Goal: Transaction & Acquisition: Purchase product/service

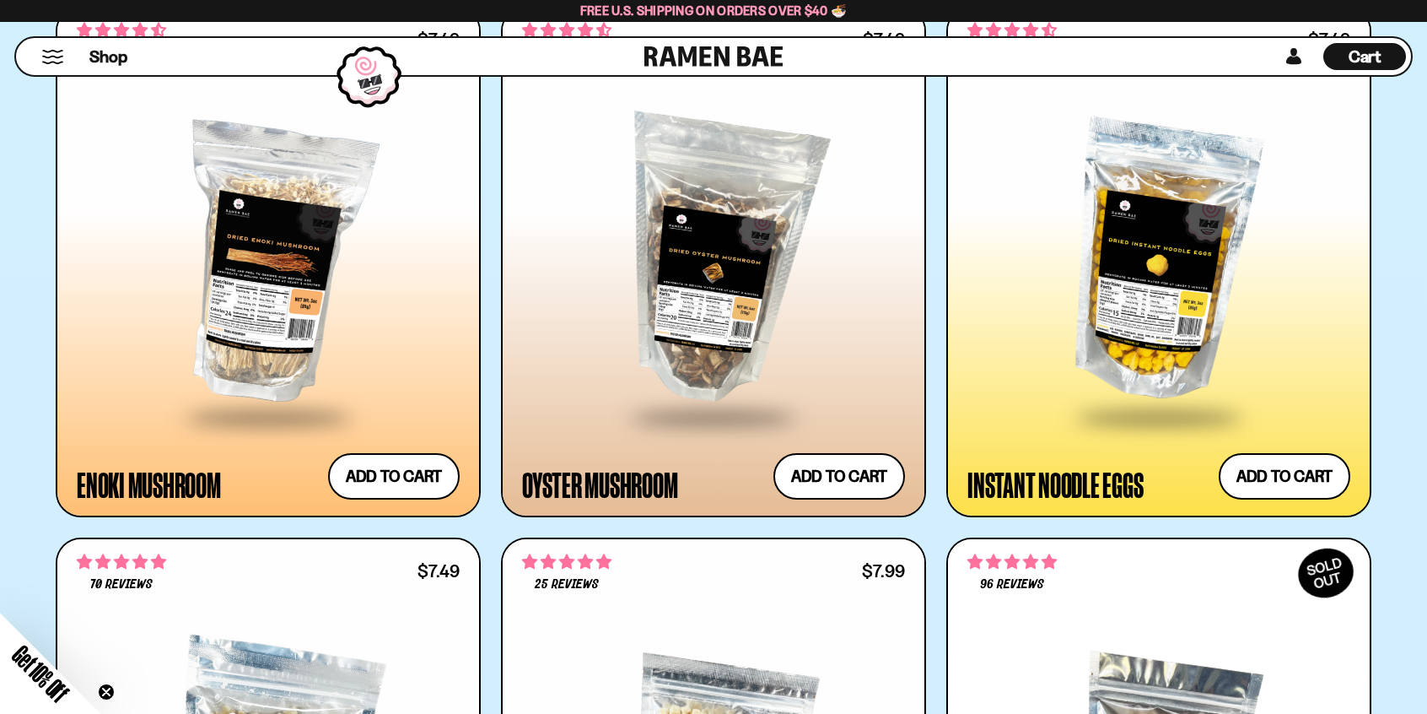
scroll to position [2503, 0]
click at [690, 296] on div at bounding box center [713, 262] width 383 height 307
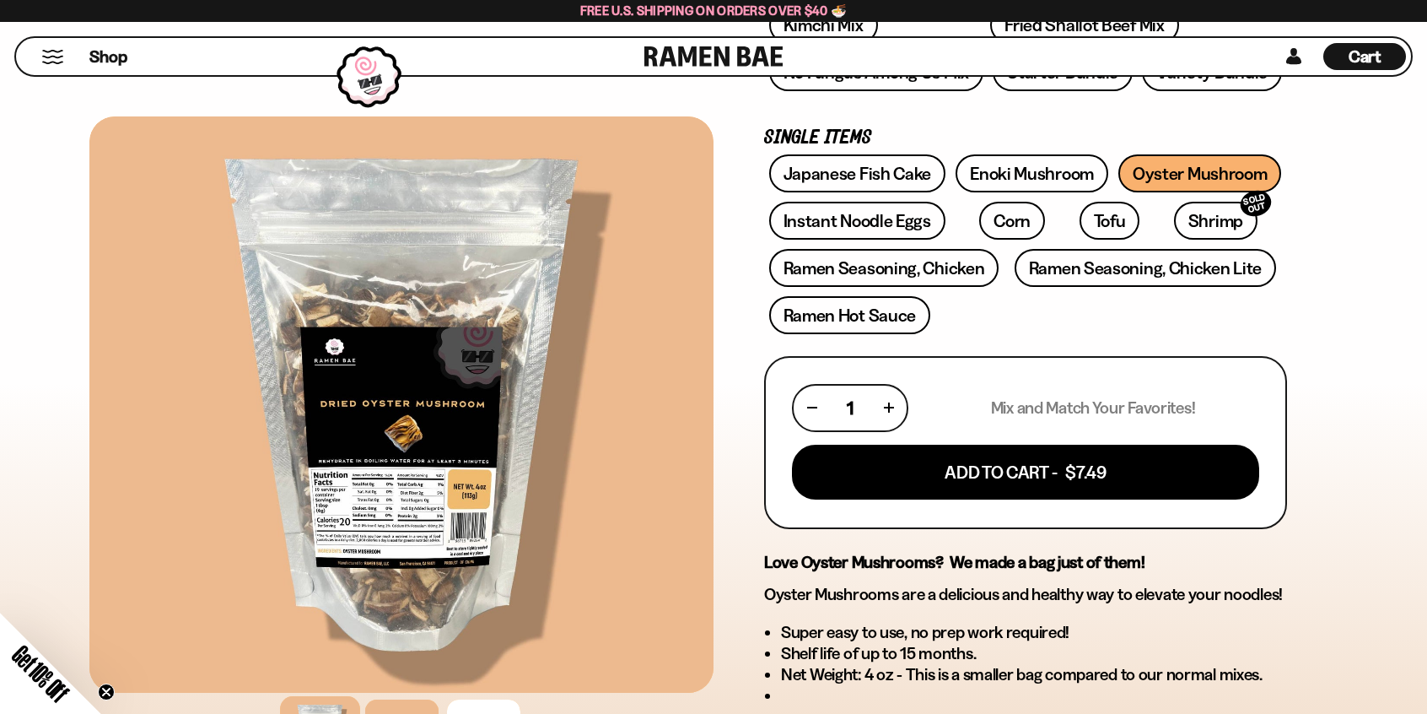
scroll to position [408, 0]
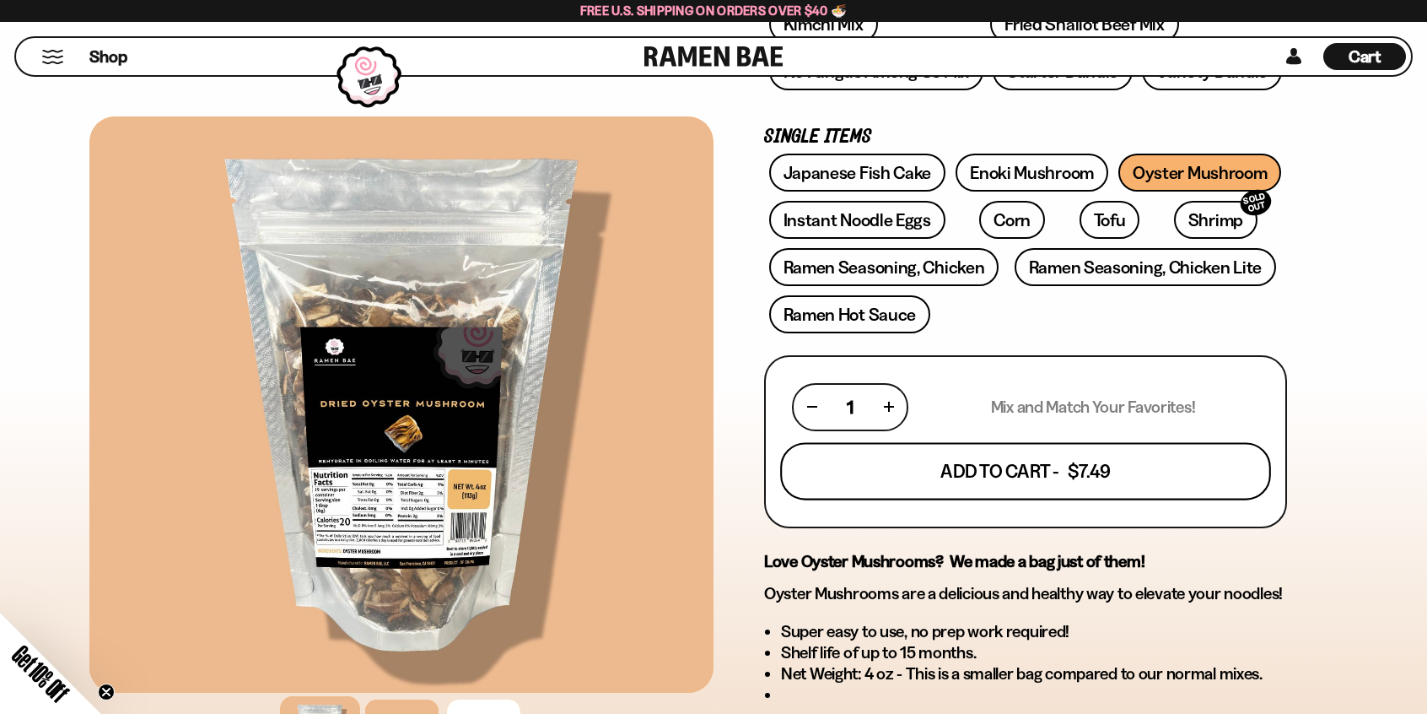
click at [1036, 477] on button "Add To Cart - $7.49" at bounding box center [1025, 470] width 491 height 57
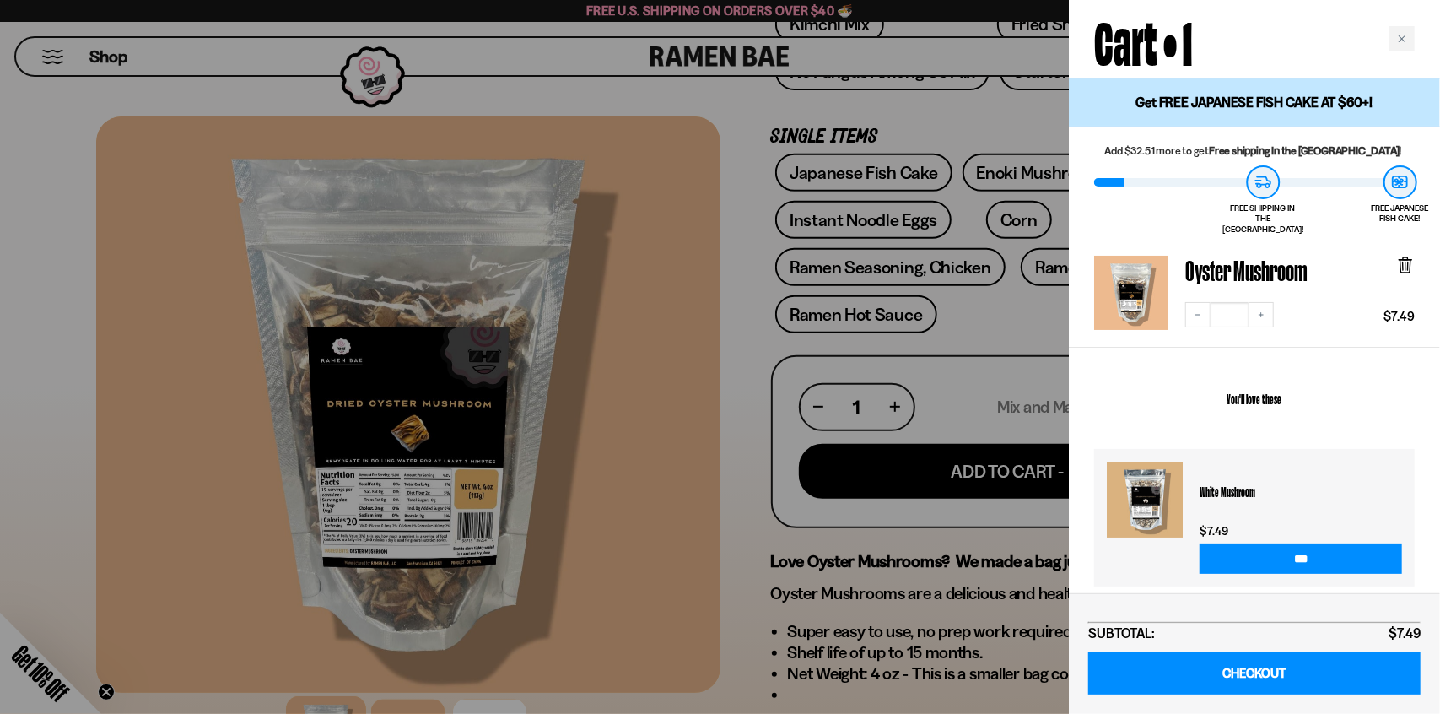
click at [774, 356] on div at bounding box center [720, 357] width 1440 height 714
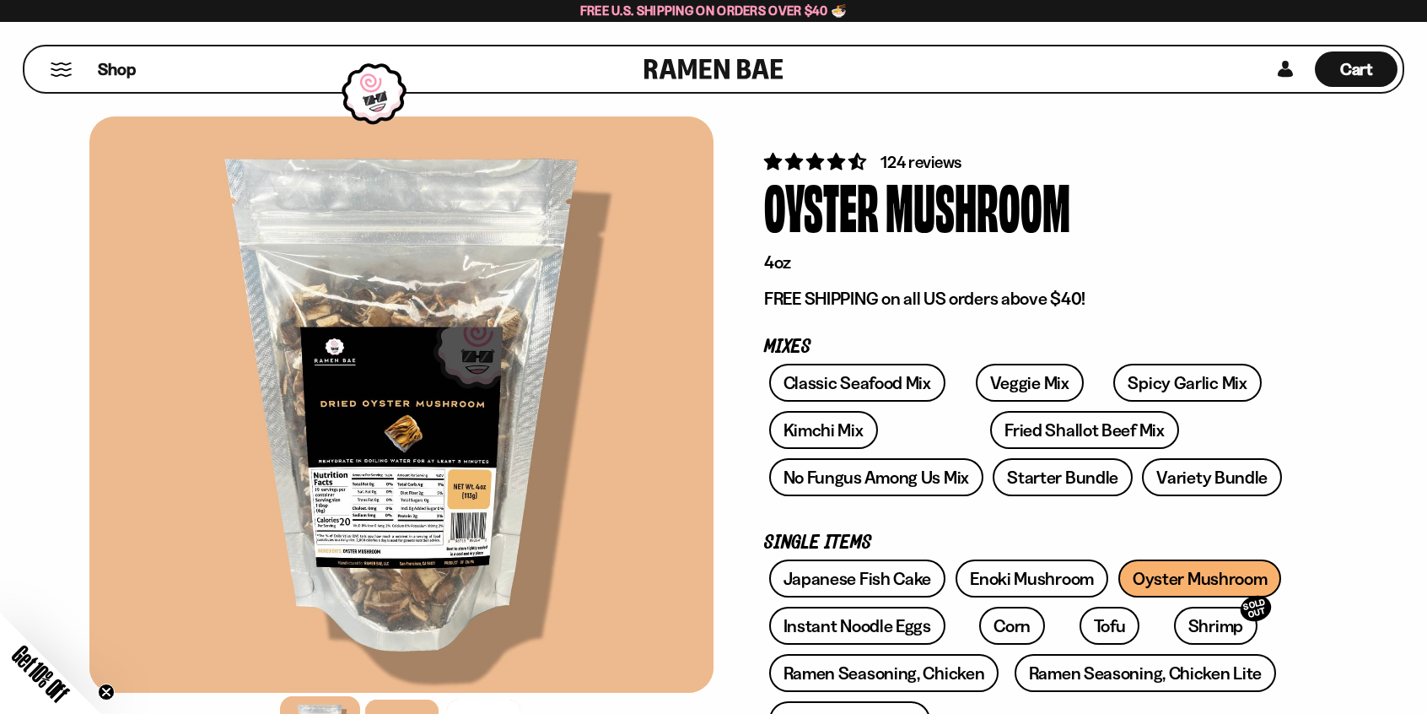
scroll to position [0, 0]
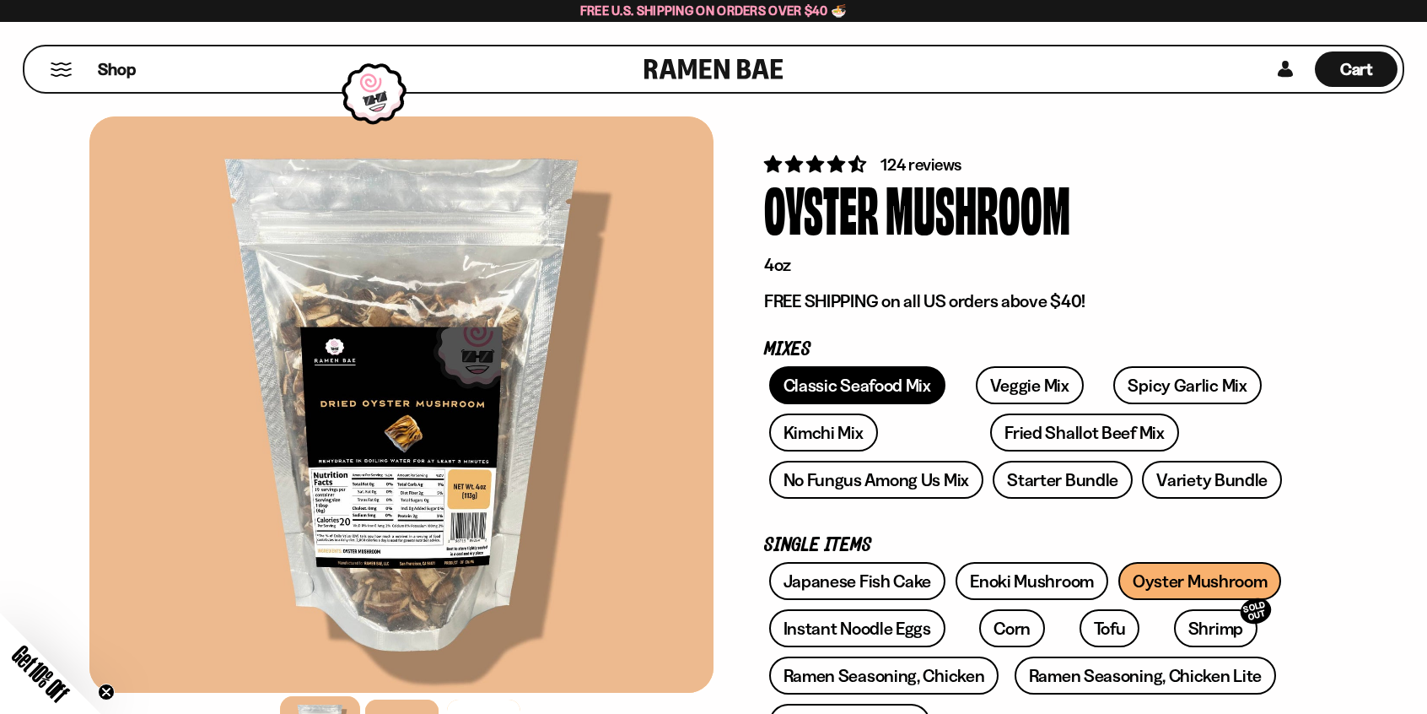
click at [855, 385] on link "Classic Seafood Mix" at bounding box center [857, 385] width 176 height 38
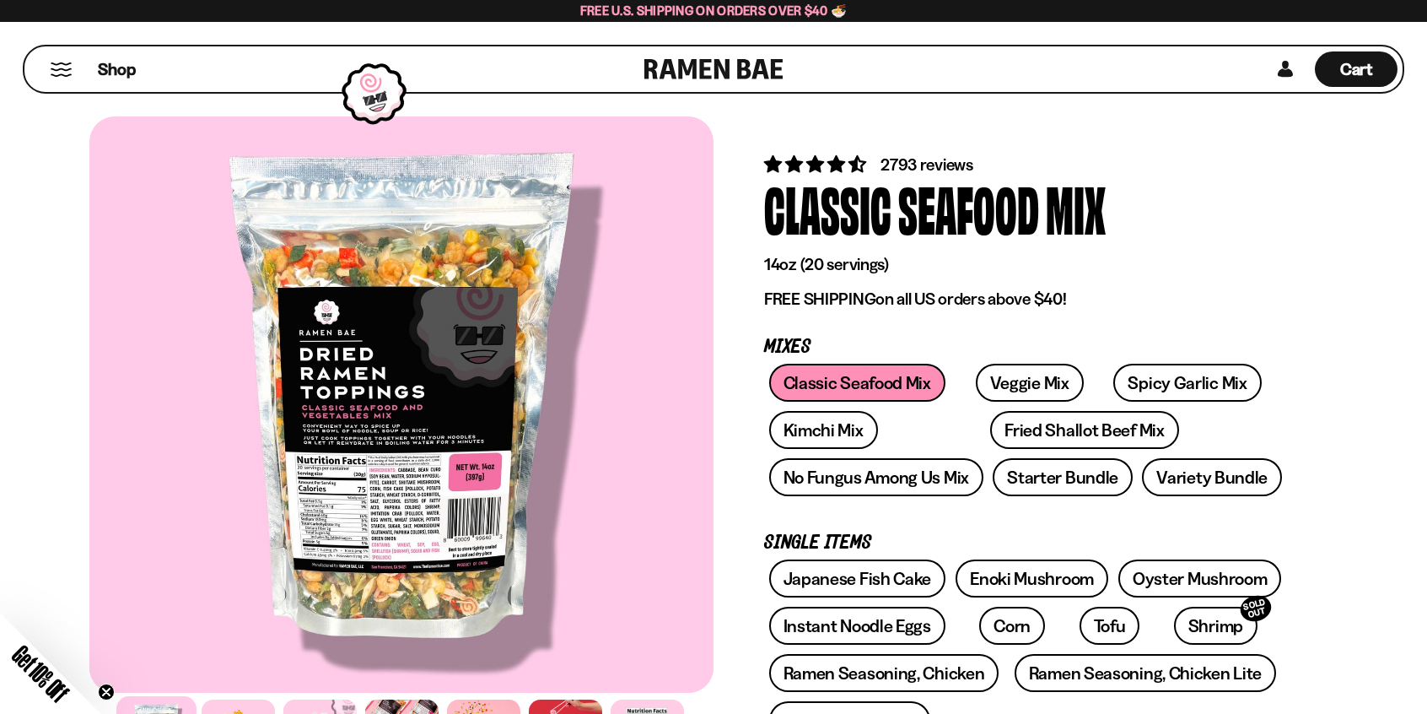
click at [66, 69] on button "Mobile Menu Trigger" at bounding box center [61, 69] width 23 height 14
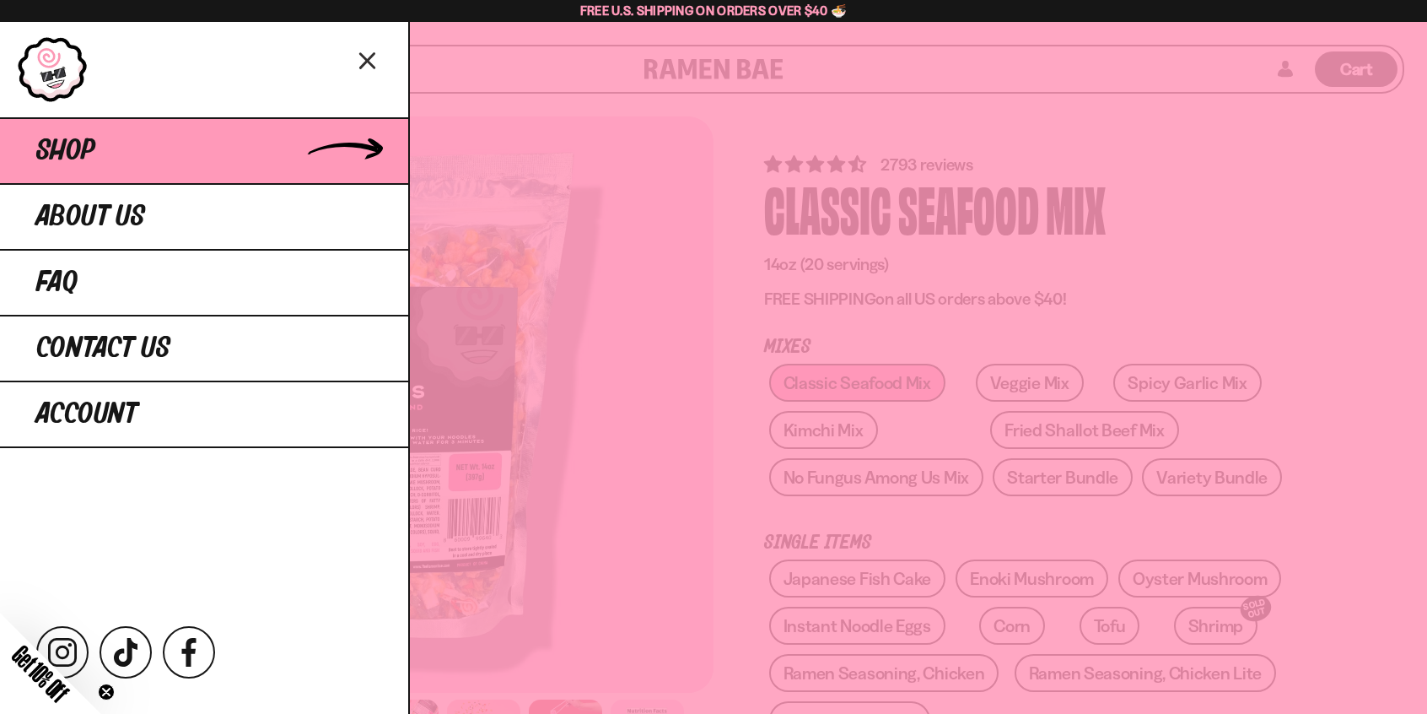
click at [60, 148] on span "Shop" at bounding box center [65, 151] width 59 height 30
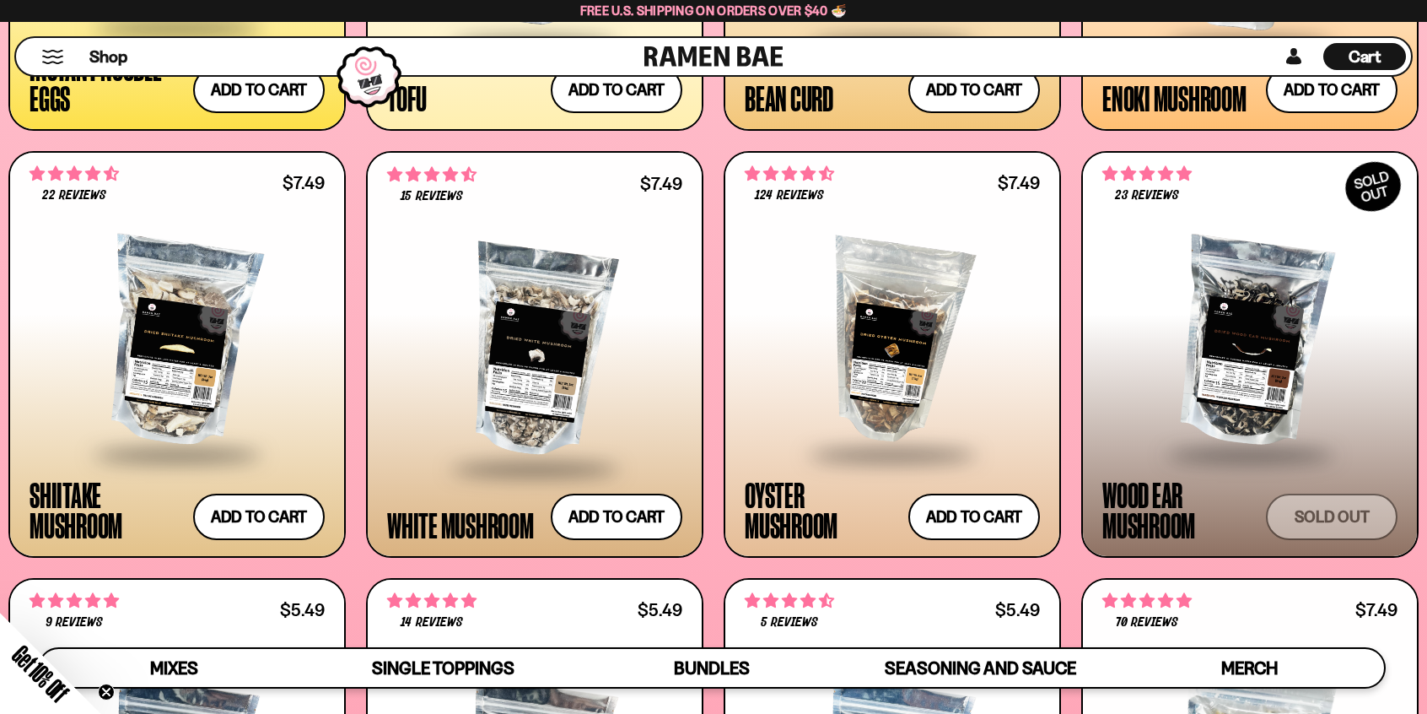
scroll to position [2432, 0]
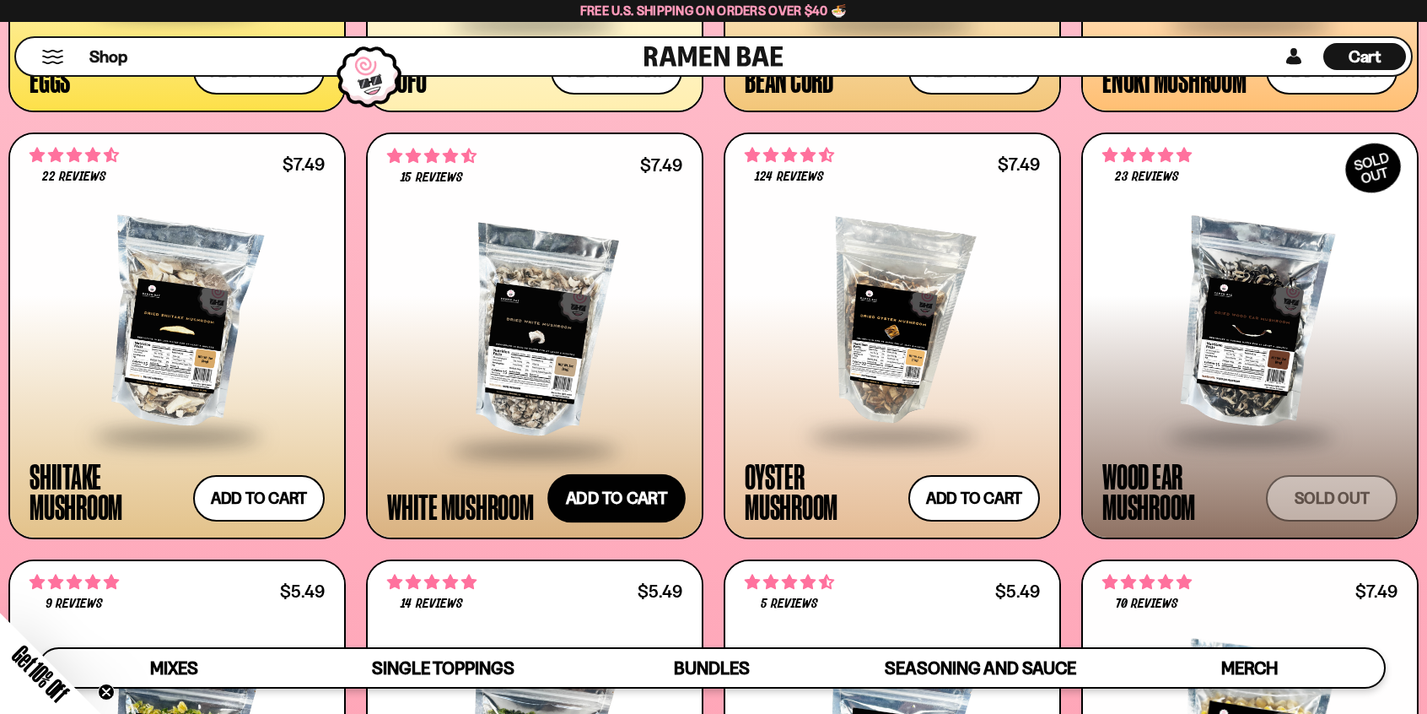
click at [596, 499] on button "Add to cart Add — Regular price $7.49 Regular price Sale price $7.49 Unit price…" at bounding box center [617, 497] width 138 height 49
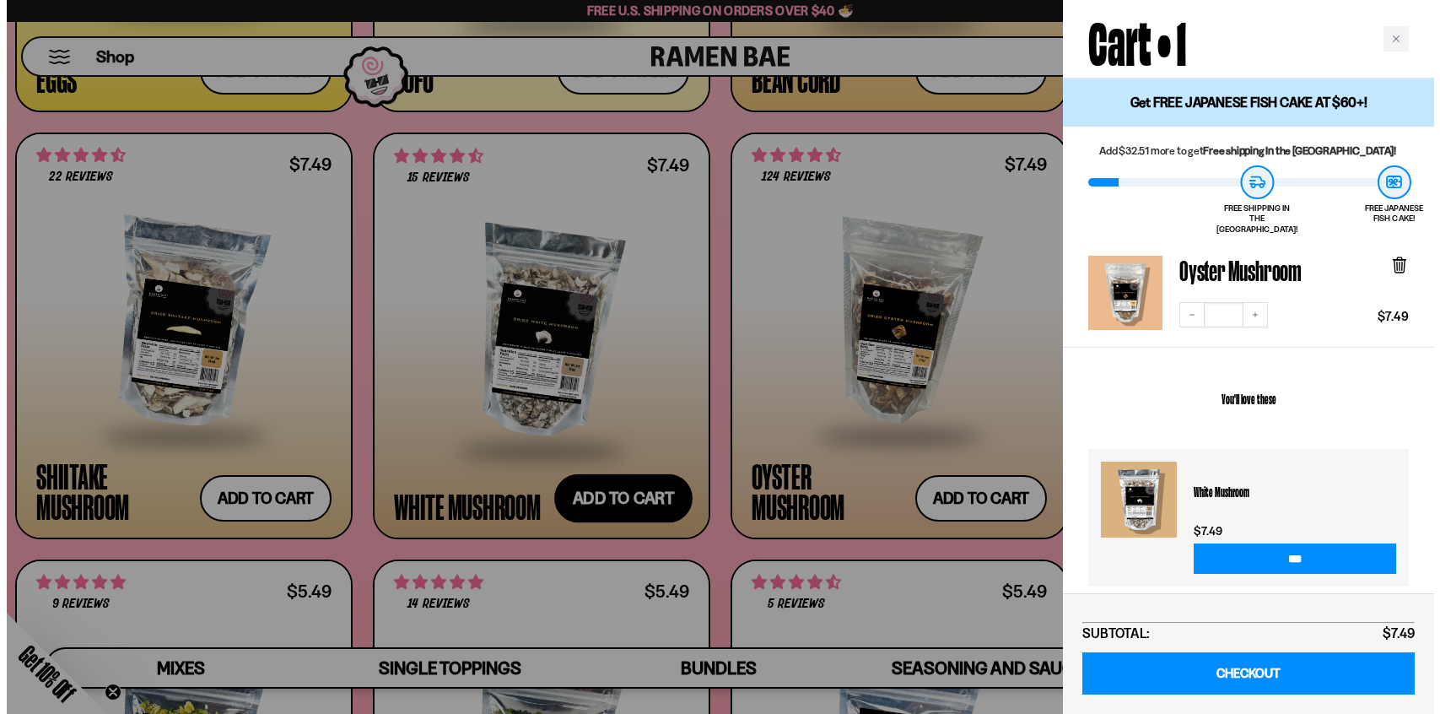
scroll to position [2464, 0]
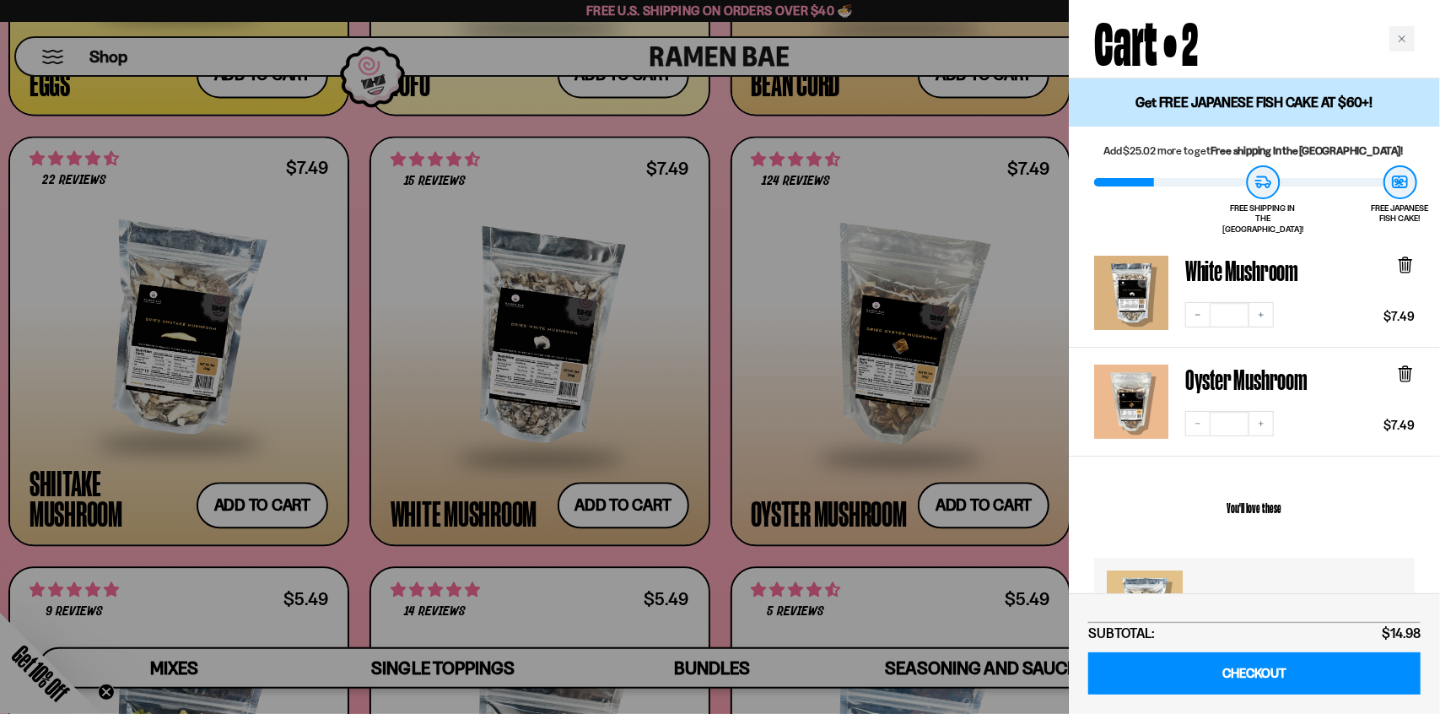
click at [251, 505] on div at bounding box center [720, 357] width 1440 height 714
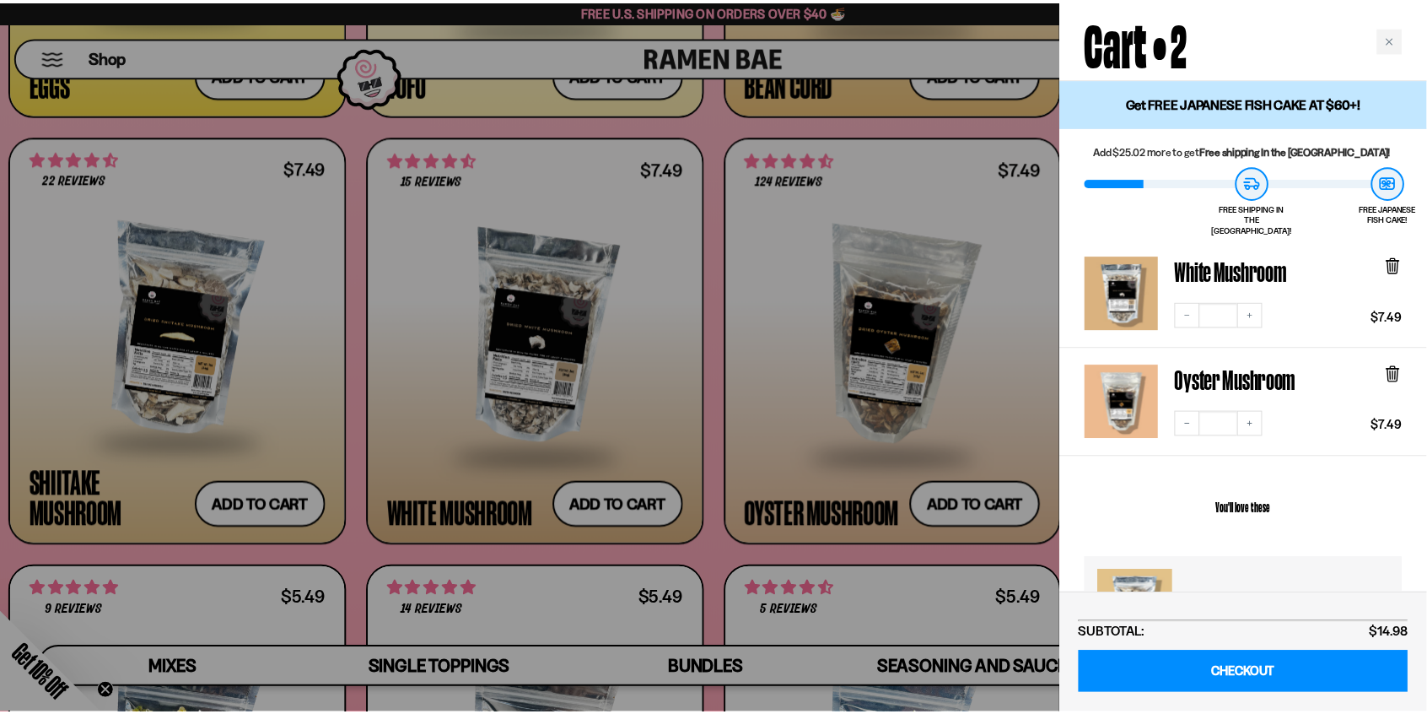
scroll to position [2451, 0]
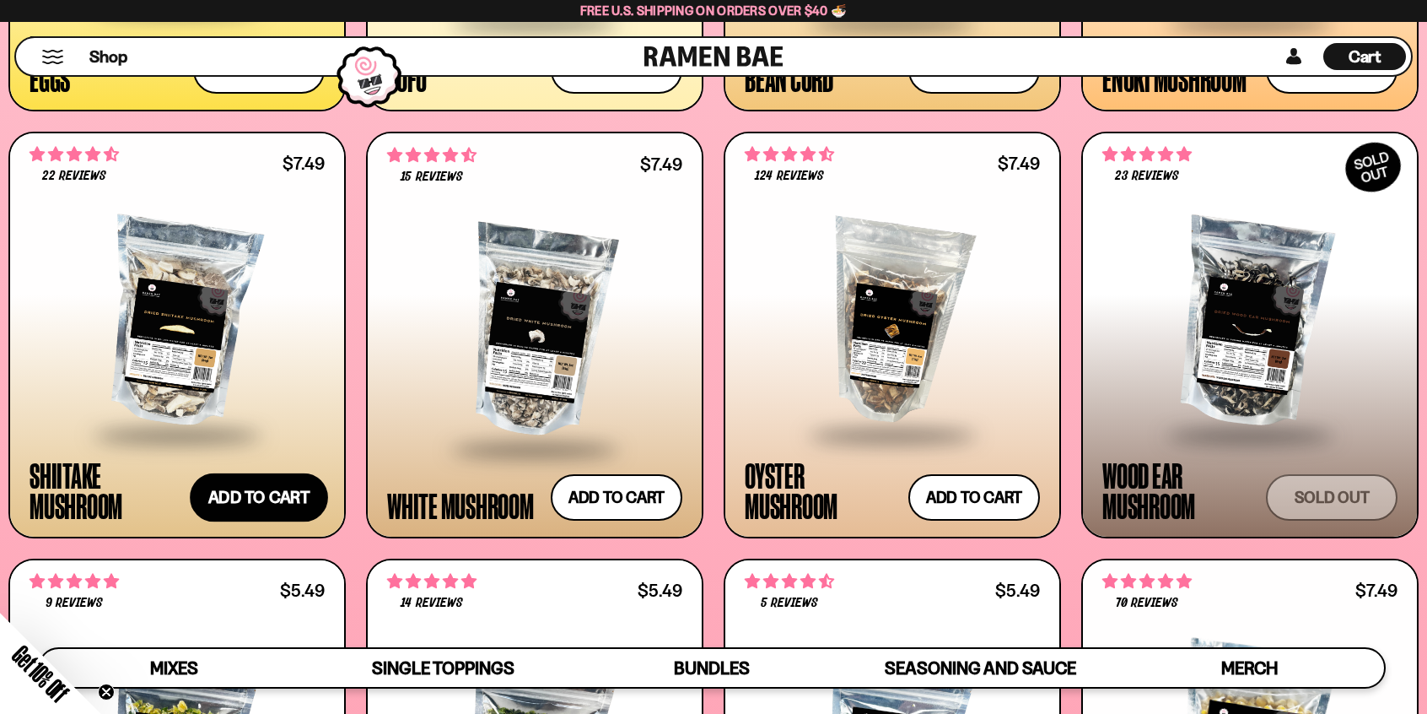
click at [251, 505] on button "Add to cart Add — Regular price $7.49 Regular price Sale price $7.49 Unit price…" at bounding box center [259, 496] width 138 height 49
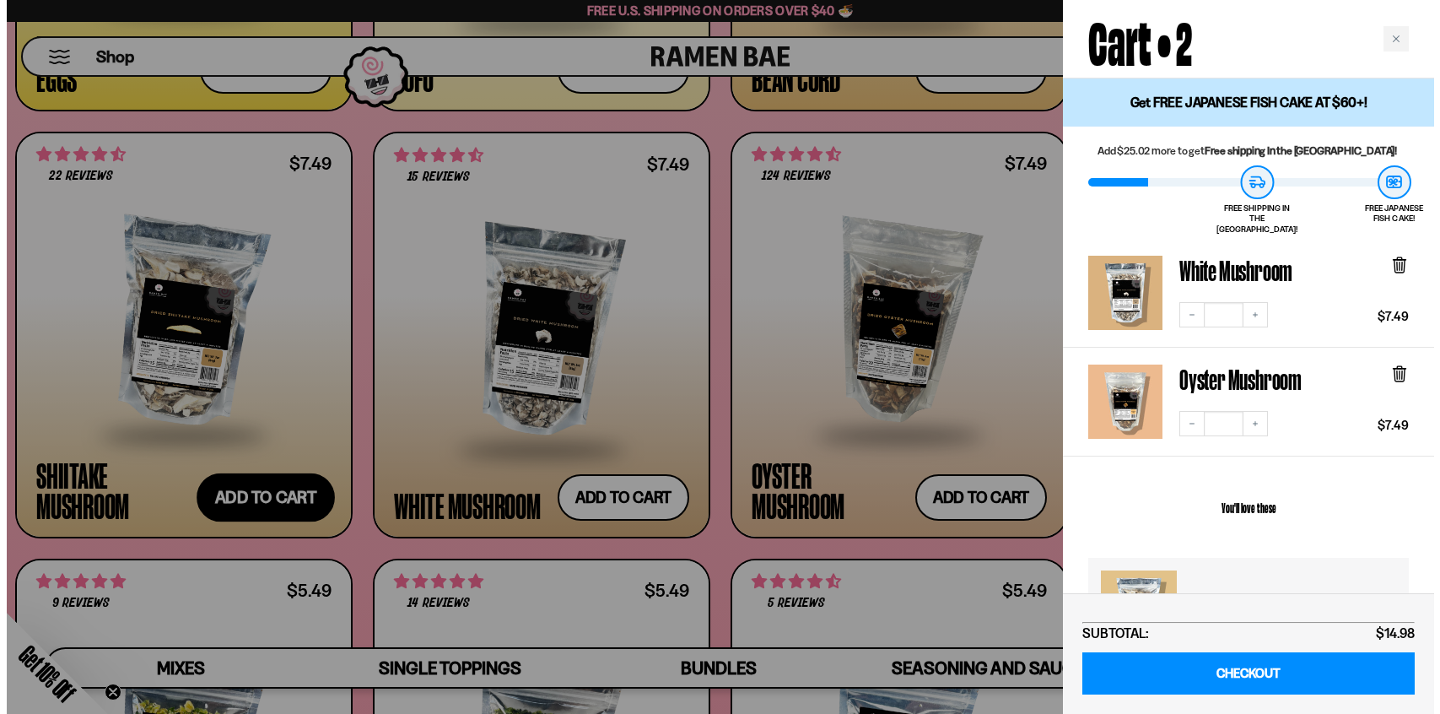
scroll to position [2465, 0]
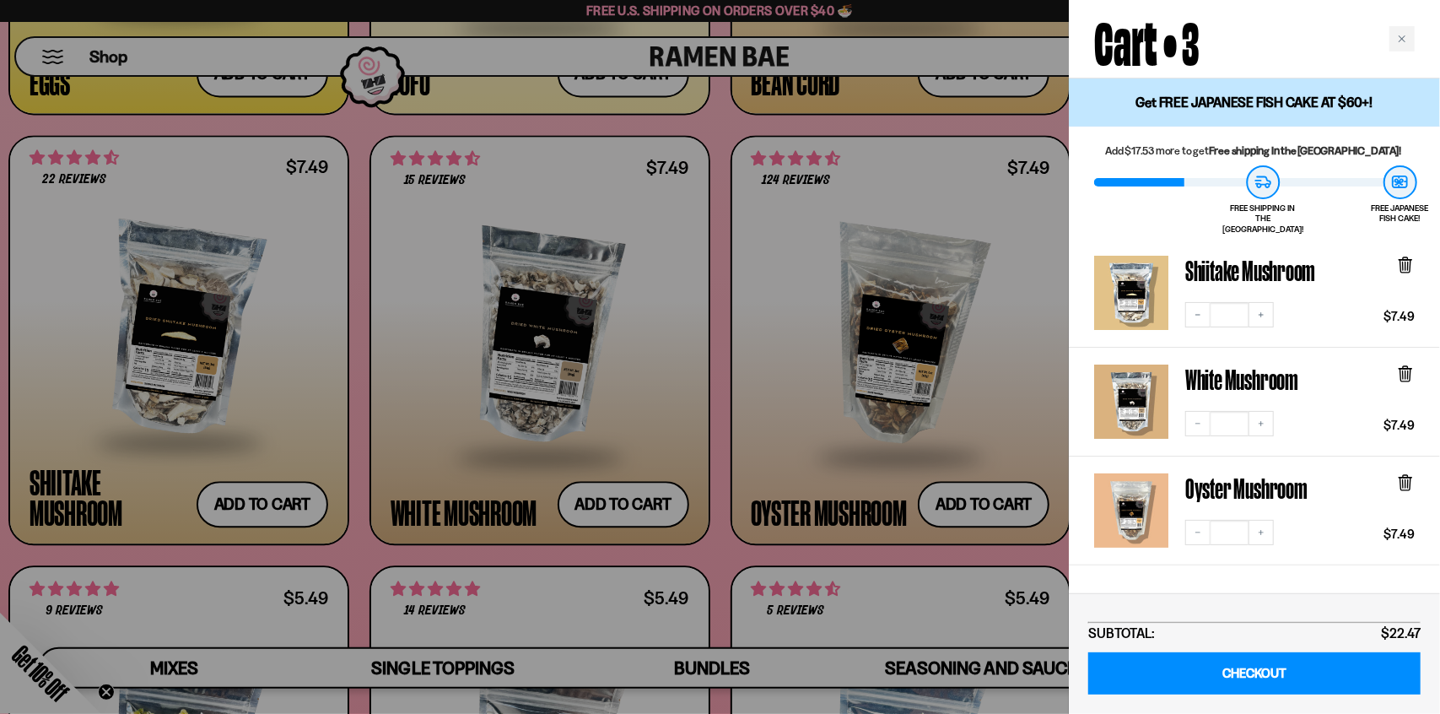
click at [714, 121] on div at bounding box center [720, 357] width 1440 height 714
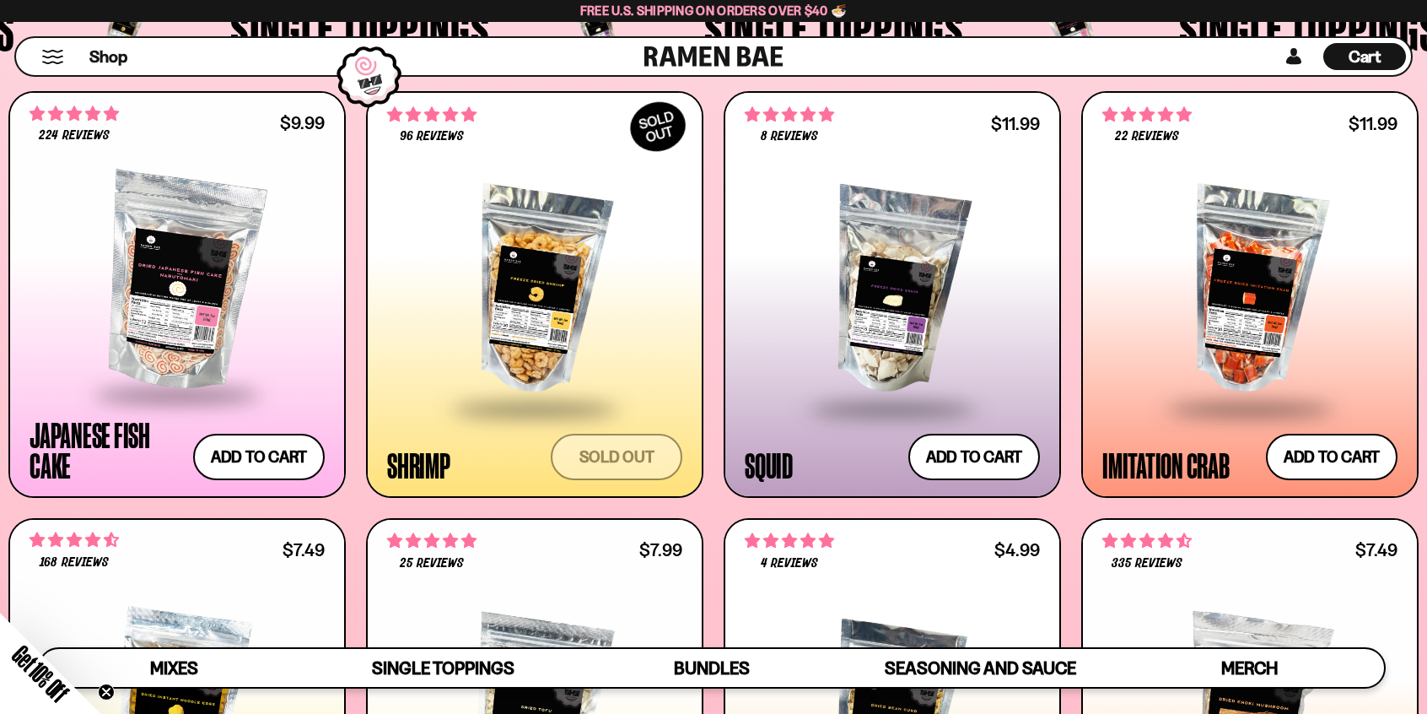
scroll to position [1639, 0]
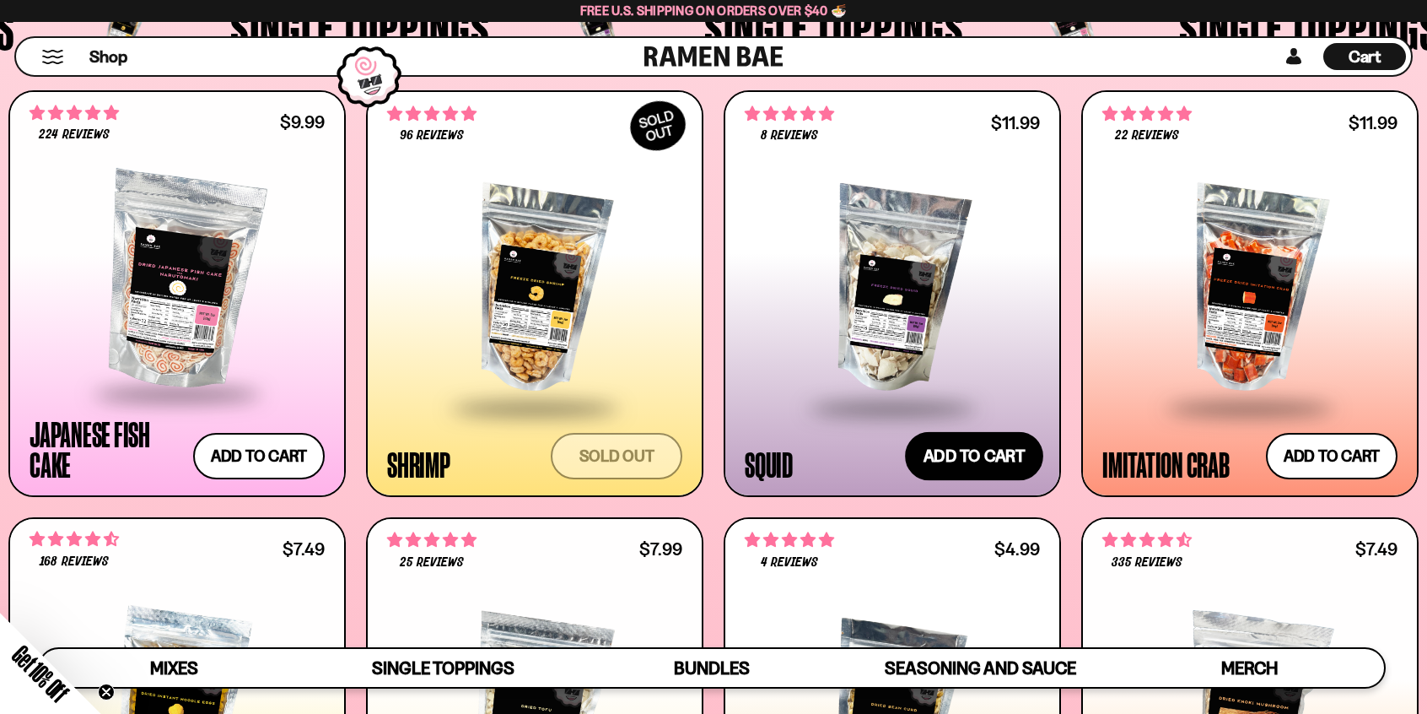
click at [963, 456] on button "Add to cart Add — Regular price $11.99 Regular price Sale price $11.99 Unit pri…" at bounding box center [974, 455] width 138 height 49
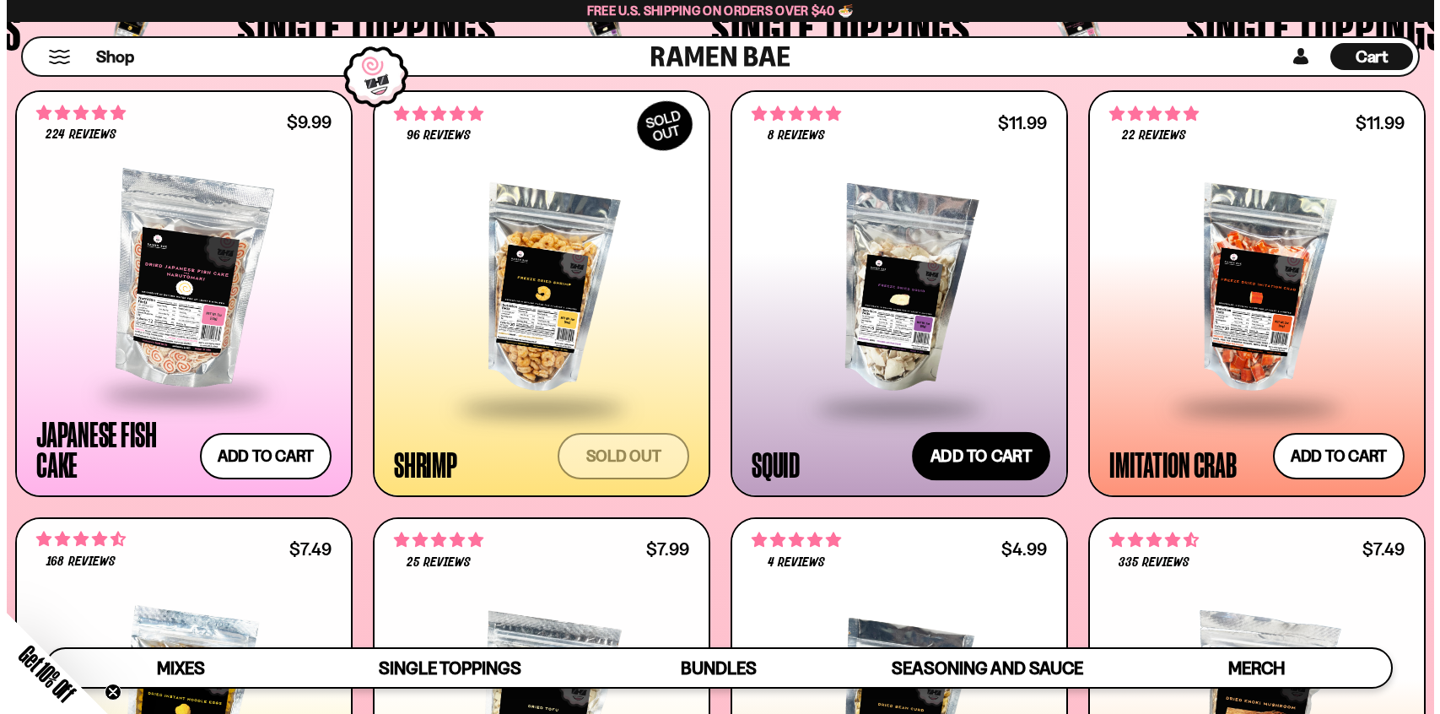
scroll to position [1650, 0]
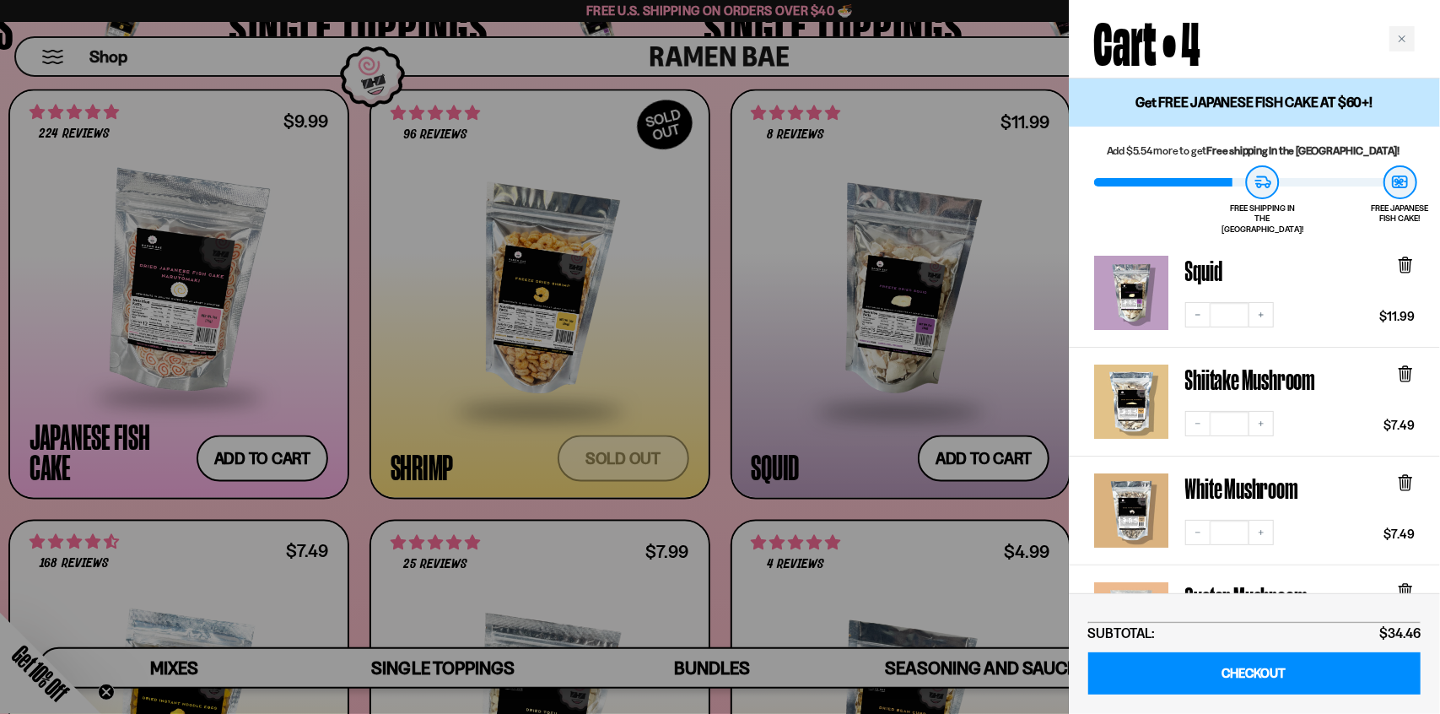
click at [712, 500] on div at bounding box center [720, 357] width 1440 height 714
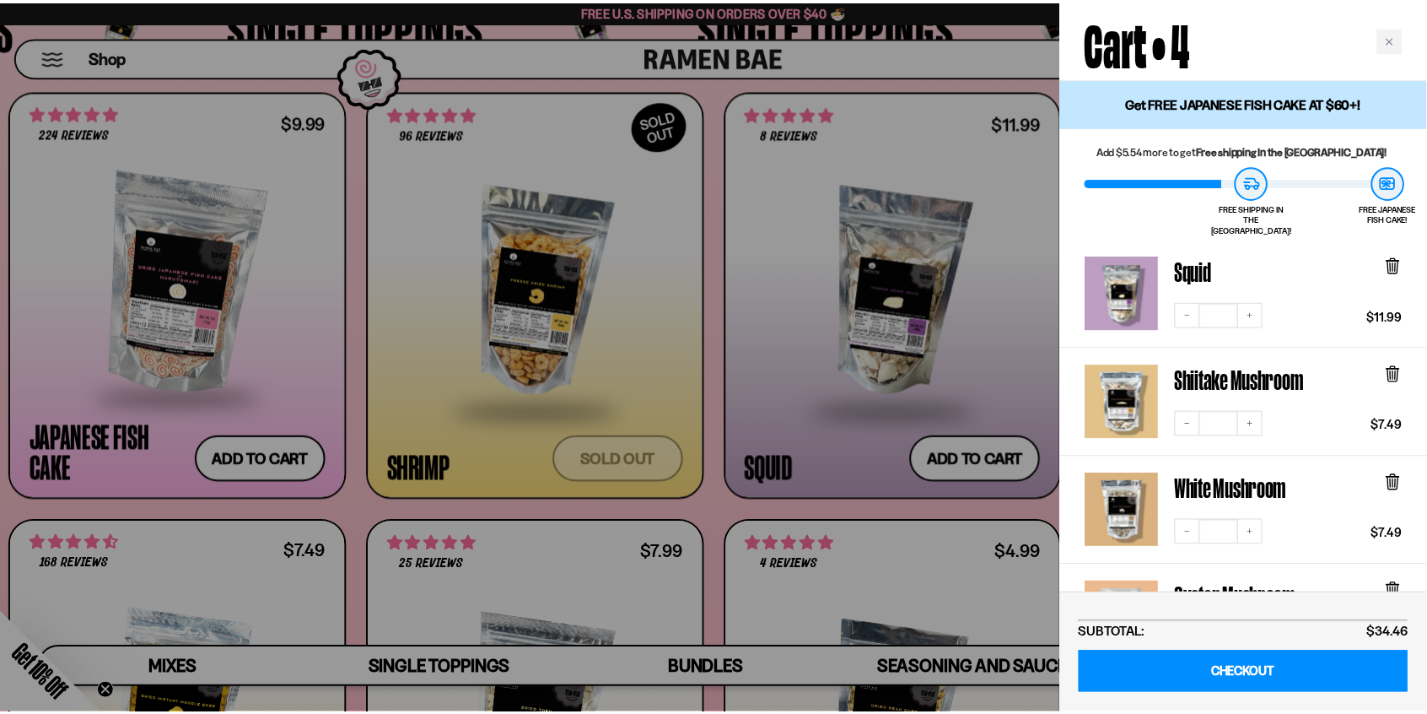
scroll to position [1639, 0]
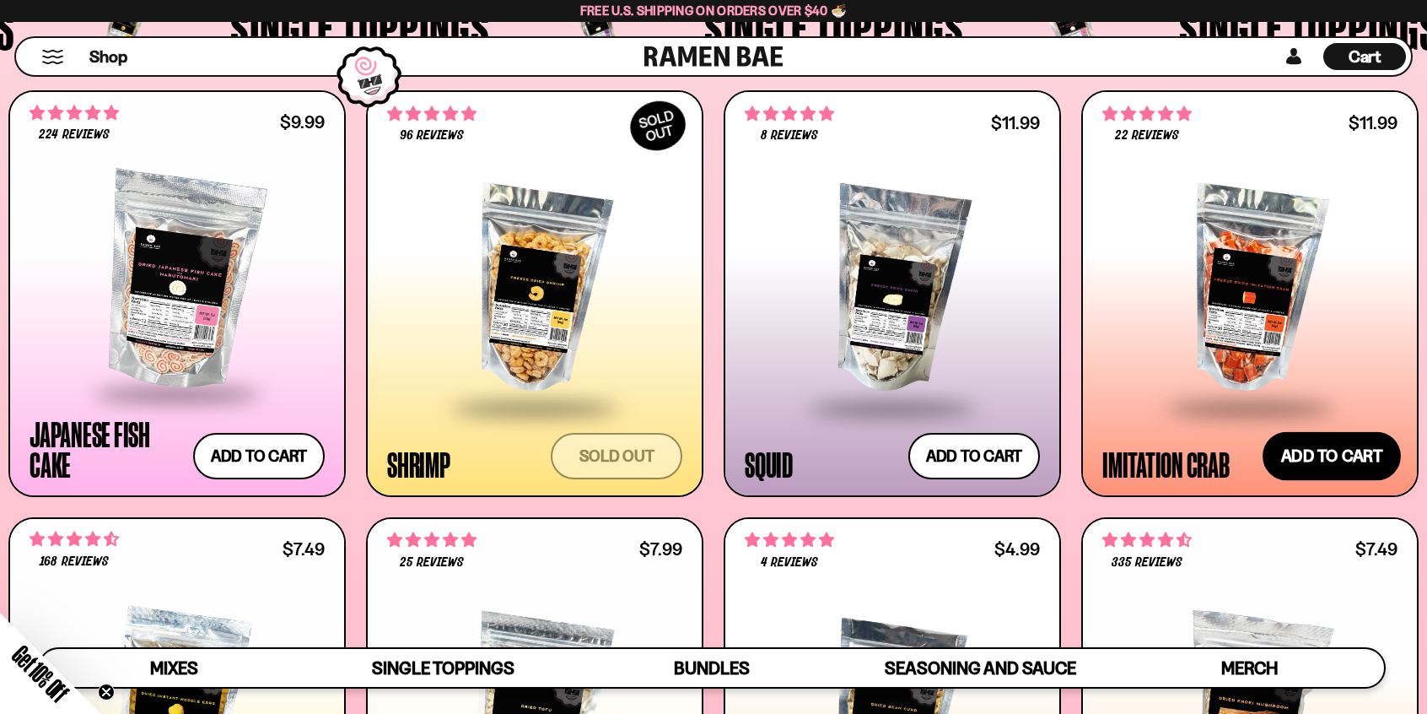
click at [1316, 458] on button "Add to cart Add — Regular price $11.99 Regular price Sale price $11.99 Unit pri…" at bounding box center [1332, 455] width 138 height 49
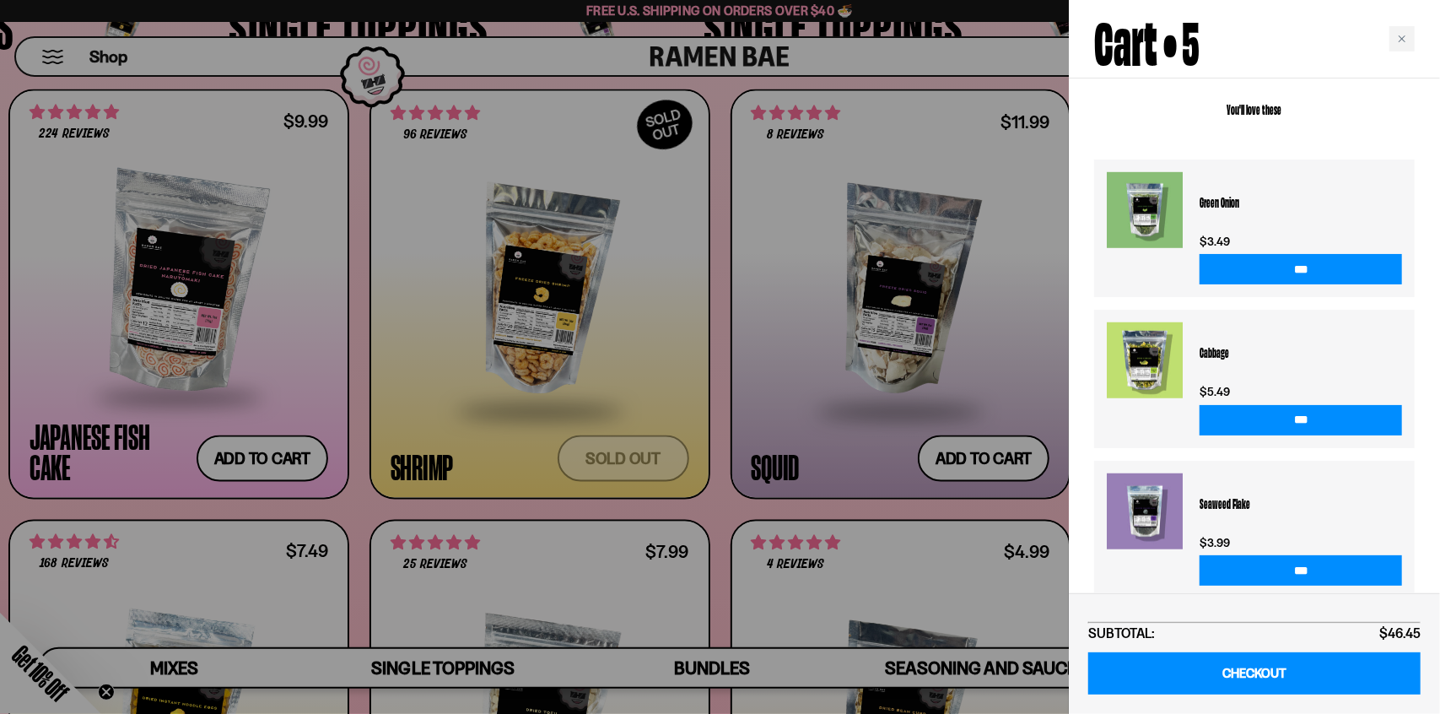
scroll to position [724, 0]
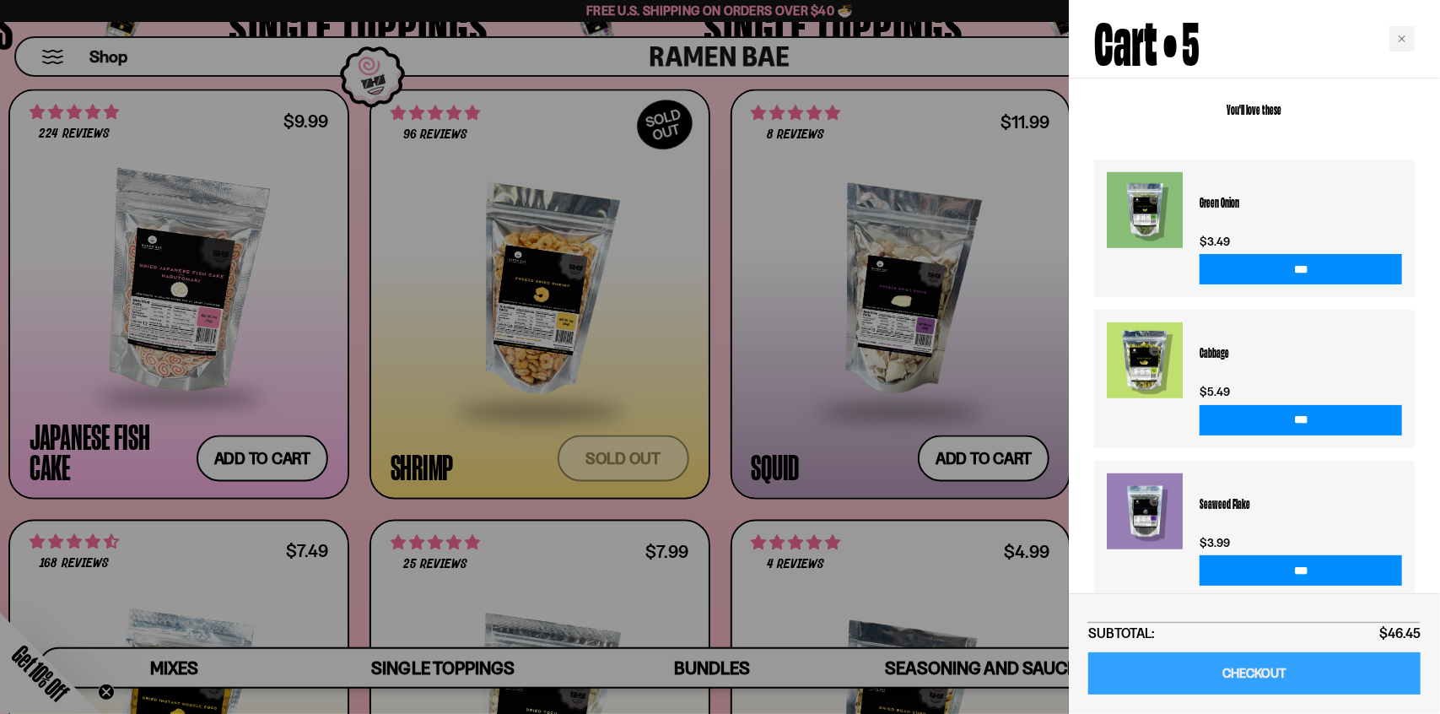
click at [1255, 672] on link "CHECKOUT" at bounding box center [1254, 673] width 332 height 43
